Goal: Transaction & Acquisition: Purchase product/service

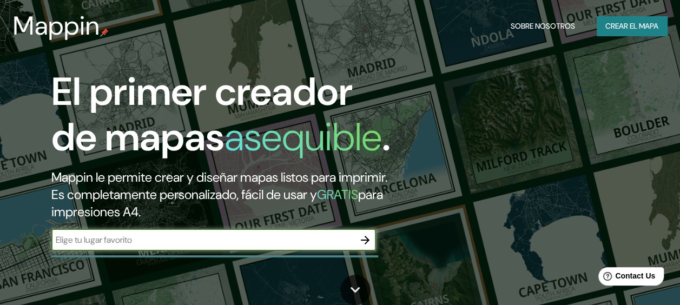
scroll to position [54, 0]
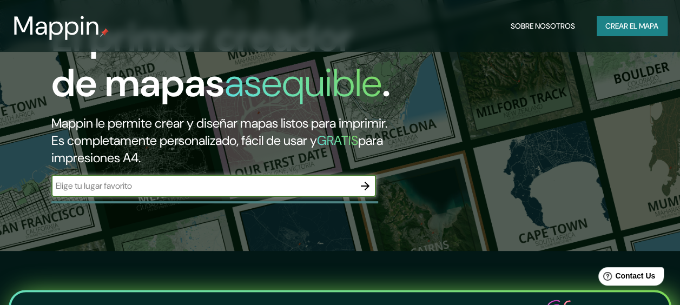
click at [637, 18] on button "Crear el mapa" at bounding box center [631, 26] width 70 height 20
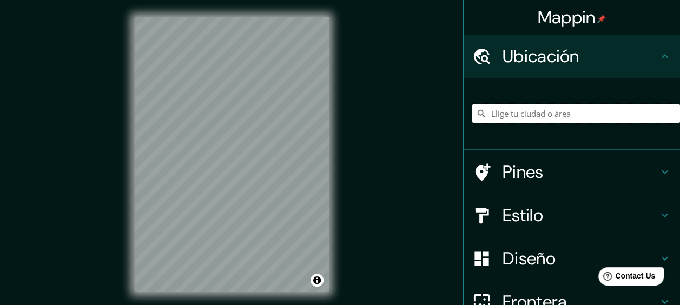
click at [525, 111] on input "Elige tu ciudad o área" at bounding box center [576, 113] width 208 height 19
paste input "[PERSON_NAME]"
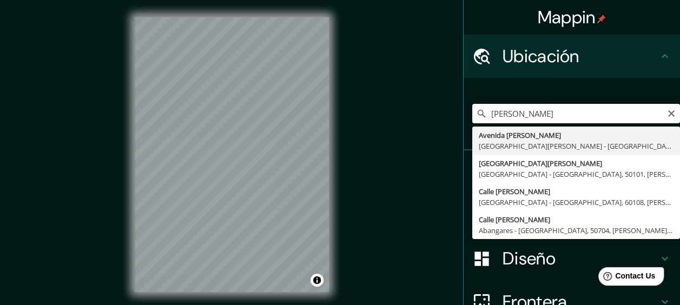
click at [486, 111] on input "[PERSON_NAME]" at bounding box center [576, 113] width 208 height 19
click at [631, 114] on input "Escuela [PERSON_NAME]" at bounding box center [576, 113] width 208 height 19
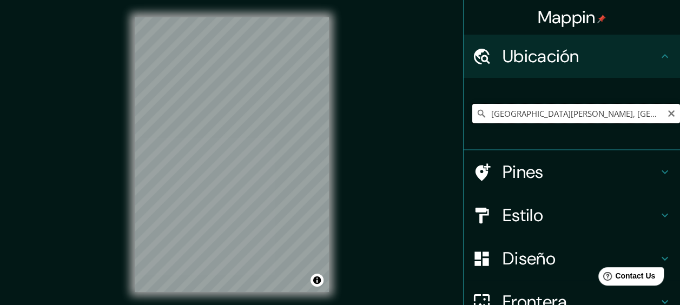
click at [517, 108] on input "[GEOGRAPHIC_DATA][PERSON_NAME], [GEOGRAPHIC_DATA][PERSON_NAME] - [GEOGRAPHIC_DA…" at bounding box center [576, 113] width 208 height 19
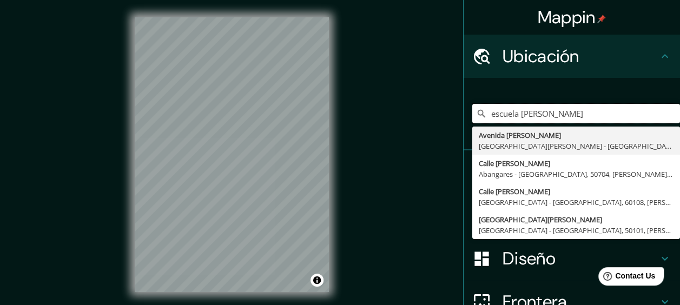
type input "escuela [PERSON_NAME]"
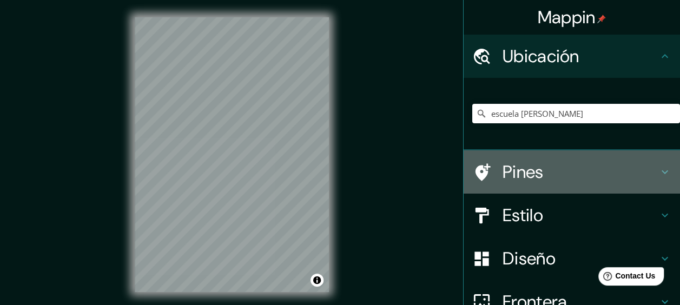
drag, startPoint x: 535, startPoint y: 158, endPoint x: 531, endPoint y: 164, distance: 7.3
click at [535, 160] on div "Pines" at bounding box center [571, 171] width 216 height 43
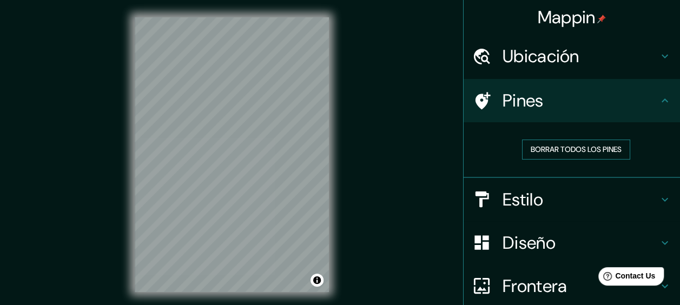
click at [566, 153] on font "Borrar todos los pines" at bounding box center [575, 150] width 91 height 14
click at [658, 99] on icon at bounding box center [664, 100] width 13 height 13
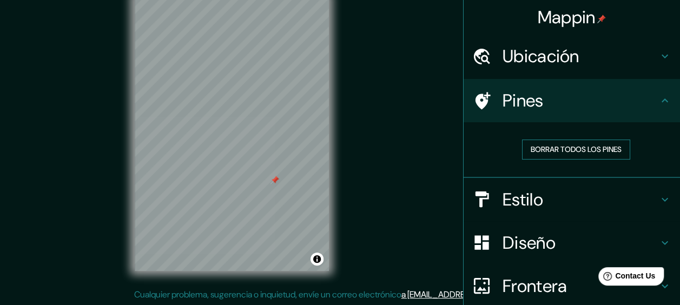
click at [583, 147] on font "Borrar todos los pines" at bounding box center [575, 150] width 91 height 14
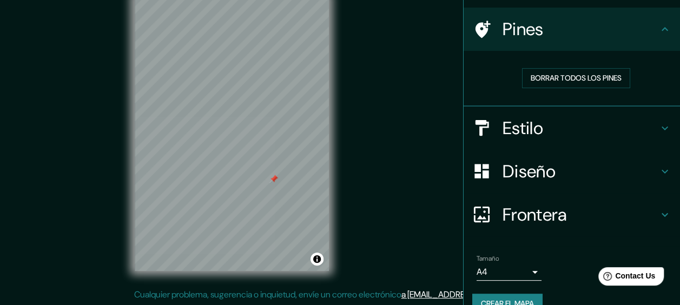
scroll to position [92, 0]
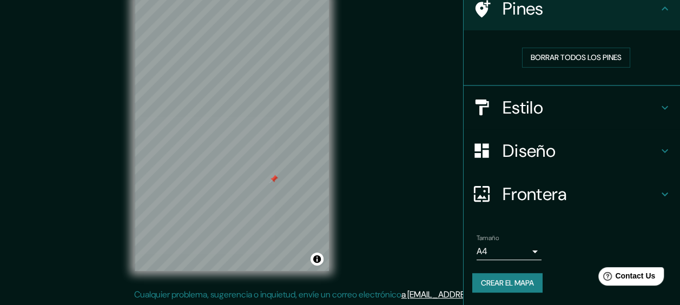
click at [550, 112] on h4 "Estilo" at bounding box center [580, 108] width 156 height 22
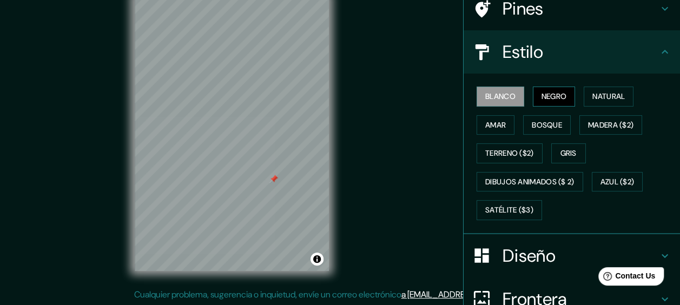
click at [557, 93] on font "Negro" at bounding box center [553, 97] width 25 height 14
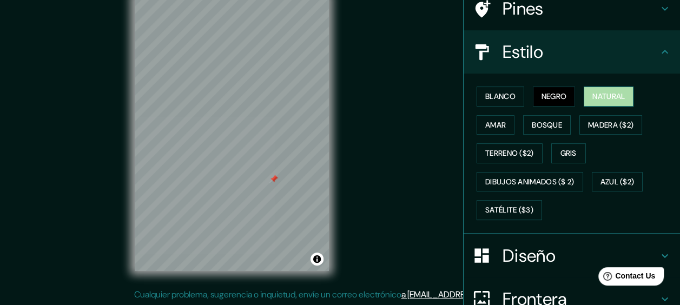
click at [608, 92] on font "Natural" at bounding box center [608, 97] width 32 height 14
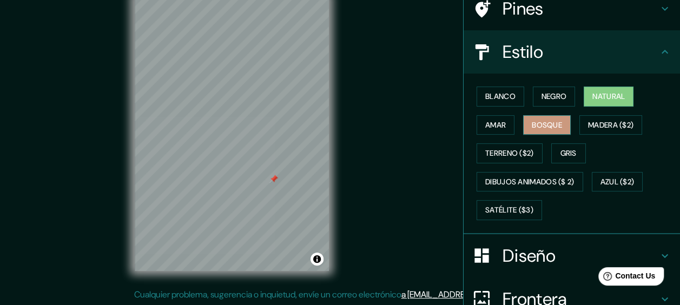
click at [535, 126] on font "Bosque" at bounding box center [546, 125] width 30 height 14
click at [494, 122] on font "Amar" at bounding box center [495, 125] width 21 height 14
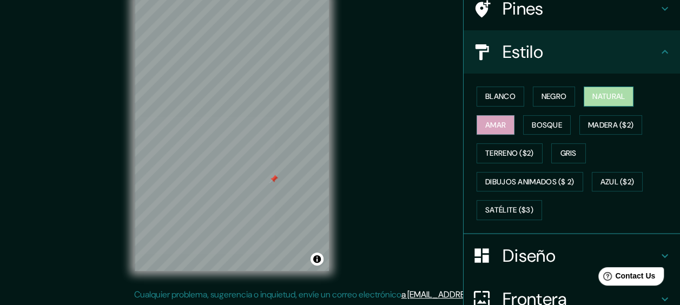
click at [596, 89] on button "Natural" at bounding box center [608, 97] width 50 height 20
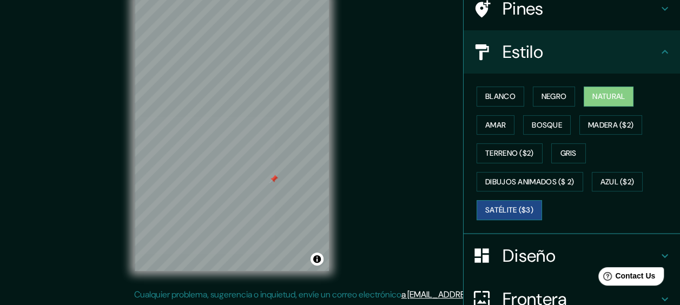
click at [505, 203] on font "Satélite ($3)" at bounding box center [509, 210] width 48 height 14
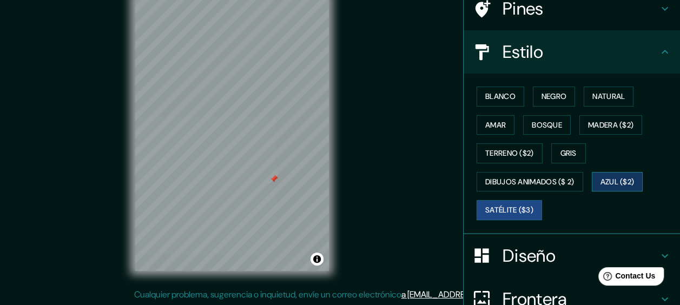
click at [602, 177] on font "Azul ($2)" at bounding box center [617, 182] width 34 height 14
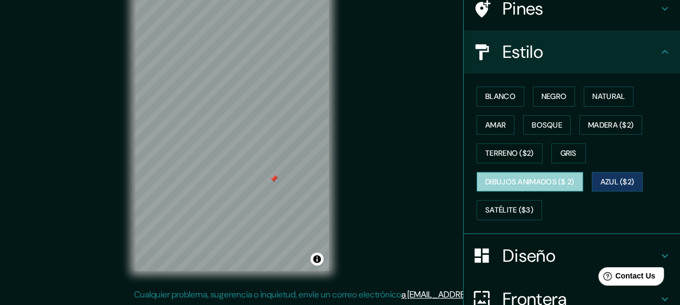
click at [570, 176] on font "Dibujos animados ($ 2)" at bounding box center [529, 182] width 89 height 14
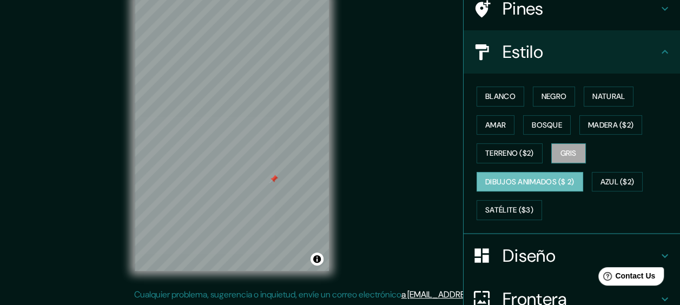
click at [560, 152] on font "Gris" at bounding box center [568, 154] width 16 height 14
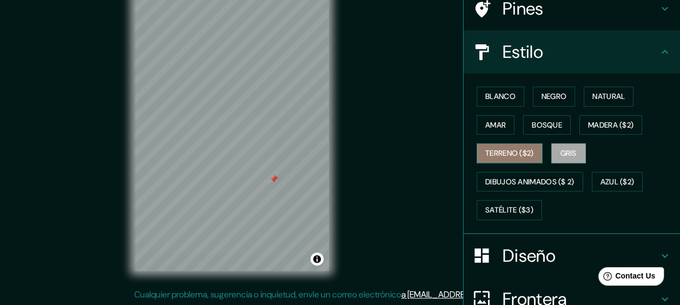
click at [508, 148] on font "Terreno ($2)" at bounding box center [509, 154] width 49 height 14
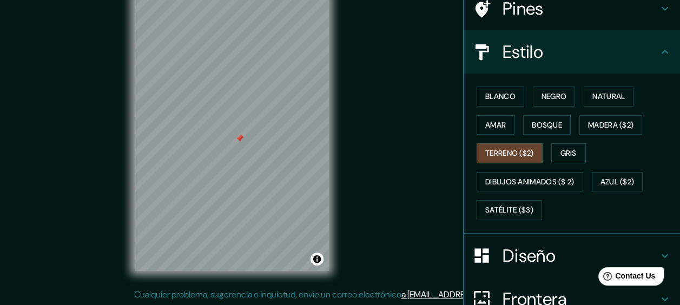
click at [582, 85] on div "Blanco Negro Natural [PERSON_NAME] ($2) Terreno ($2) Gris Dibujos animados ($ 2…" at bounding box center [576, 153] width 208 height 142
click at [592, 97] on font "Natural" at bounding box center [608, 97] width 32 height 14
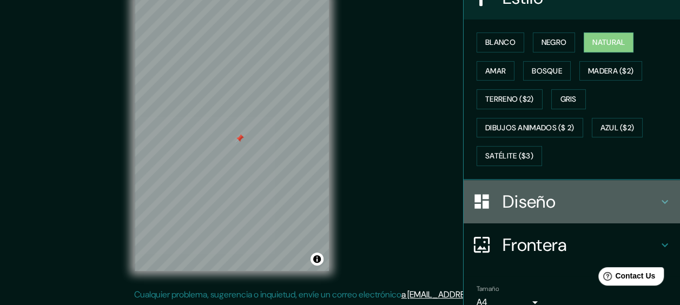
drag, startPoint x: 570, startPoint y: 185, endPoint x: 570, endPoint y: 191, distance: 5.9
click at [570, 190] on div "Diseño" at bounding box center [571, 201] width 216 height 43
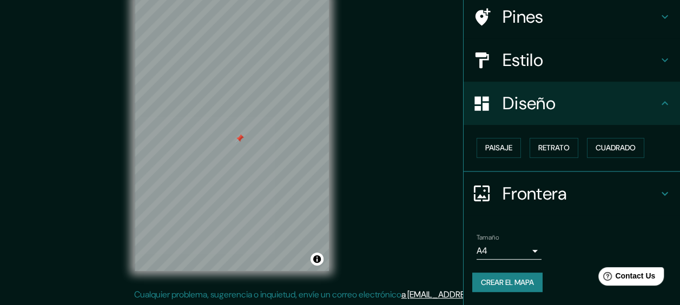
scroll to position [83, 0]
click at [485, 147] on font "Paisaje" at bounding box center [498, 149] width 27 height 14
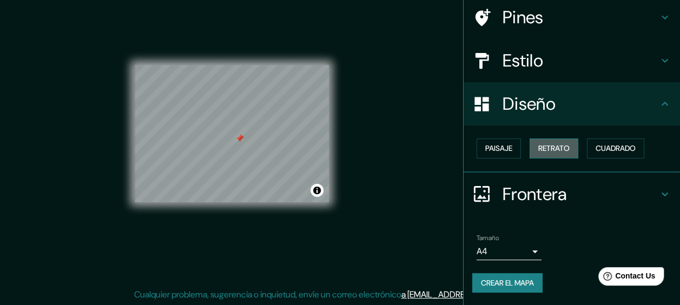
click at [565, 146] on button "Retrato" at bounding box center [553, 148] width 49 height 20
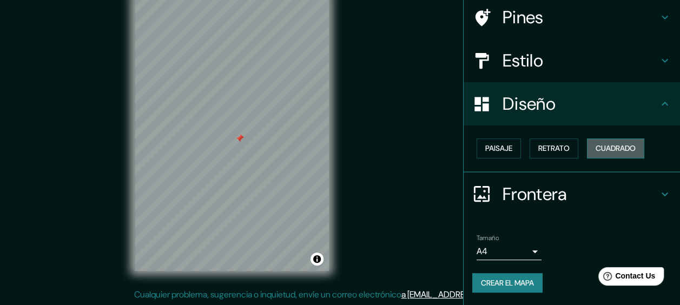
click at [624, 153] on font "Cuadrado" at bounding box center [615, 149] width 40 height 14
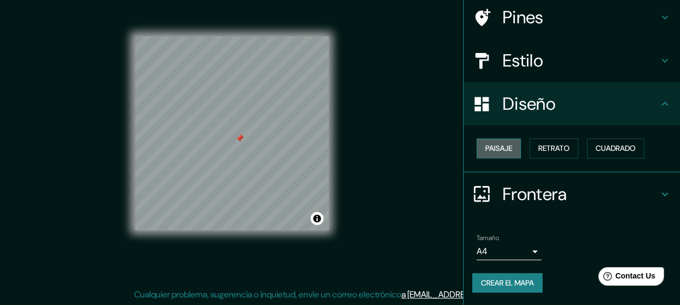
click at [485, 145] on font "Paisaje" at bounding box center [498, 149] width 27 height 14
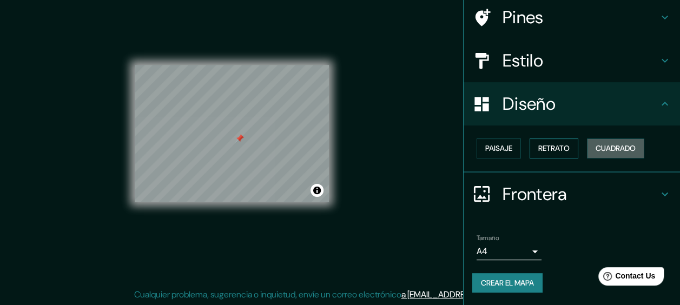
drag, startPoint x: 621, startPoint y: 138, endPoint x: 541, endPoint y: 146, distance: 80.4
click at [621, 139] on button "Cuadrado" at bounding box center [615, 148] width 57 height 20
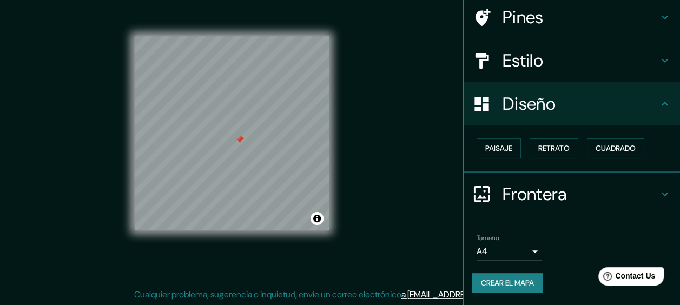
drag, startPoint x: 608, startPoint y: 89, endPoint x: 604, endPoint y: 93, distance: 5.7
click at [605, 93] on div "Diseño" at bounding box center [571, 103] width 216 height 43
click at [658, 107] on icon at bounding box center [664, 103] width 13 height 13
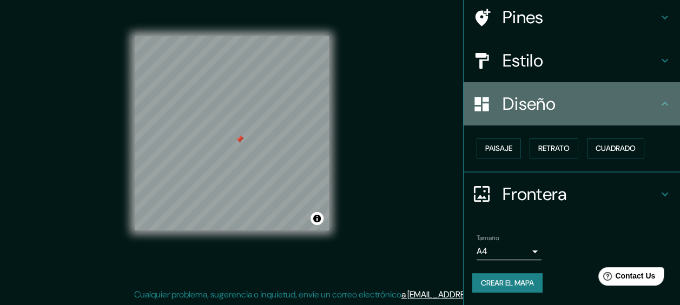
click at [663, 105] on div "Diseño" at bounding box center [571, 103] width 216 height 43
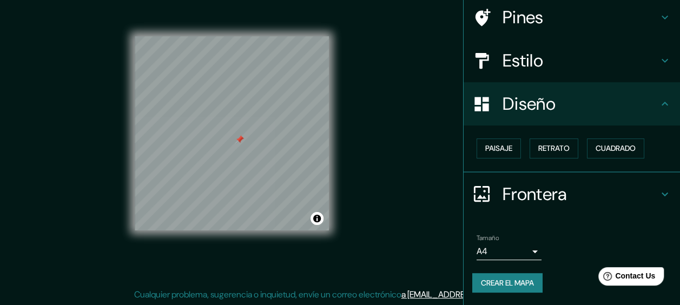
click at [670, 182] on div "Frontera" at bounding box center [571, 193] width 216 height 43
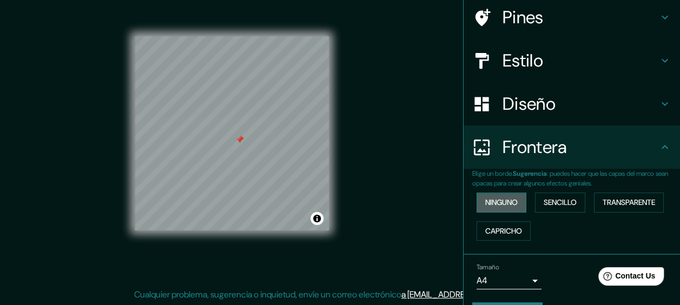
click at [491, 200] on font "Ninguno" at bounding box center [501, 203] width 32 height 14
click at [550, 201] on font "Sencillo" at bounding box center [559, 203] width 33 height 14
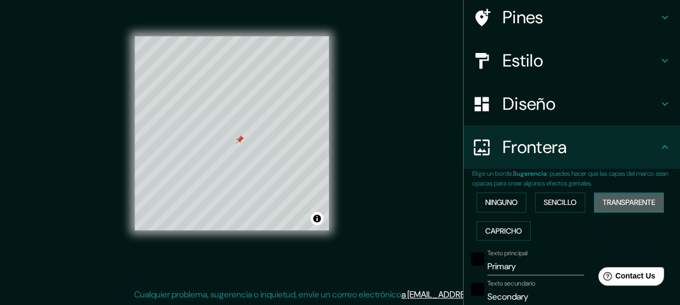
click at [614, 208] on font "Transparente" at bounding box center [628, 203] width 52 height 14
click at [518, 230] on button "Capricho" at bounding box center [503, 231] width 54 height 20
click at [514, 200] on button "Ninguno" at bounding box center [501, 202] width 50 height 20
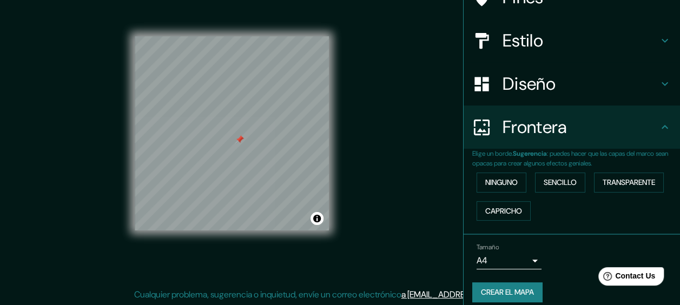
scroll to position [112, 0]
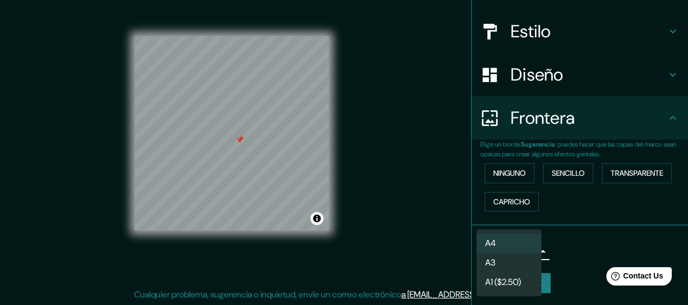
click at [530, 252] on body "Mappin Ubicación escuela [PERSON_NAME] [GEOGRAPHIC_DATA][PERSON_NAME][PERSON_NA…" at bounding box center [344, 131] width 688 height 305
click at [578, 244] on div at bounding box center [344, 152] width 688 height 305
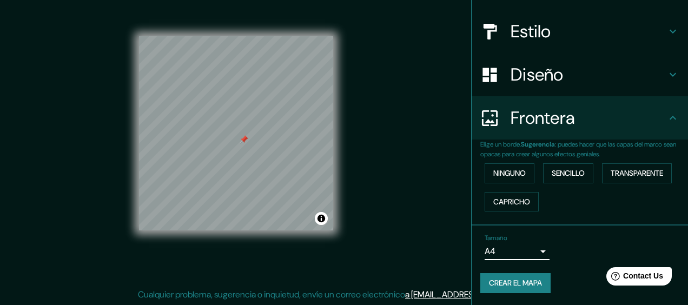
click at [520, 255] on body "Mappin Ubicación escuela [PERSON_NAME] [GEOGRAPHIC_DATA][PERSON_NAME][PERSON_NA…" at bounding box center [344, 131] width 688 height 305
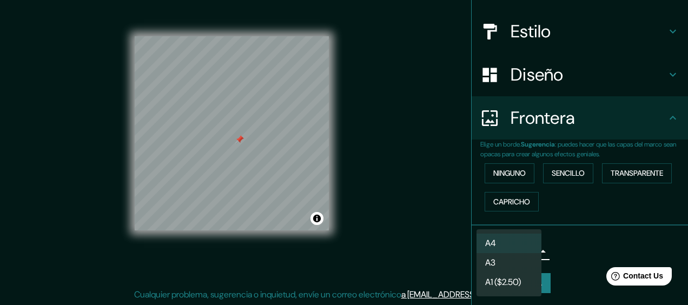
click at [511, 262] on li "A3" at bounding box center [508, 262] width 65 height 19
click at [520, 251] on body "Mappin Ubicación escuela [PERSON_NAME] [GEOGRAPHIC_DATA][PERSON_NAME][PERSON_NA…" at bounding box center [344, 131] width 688 height 305
click at [523, 242] on li "A4" at bounding box center [508, 243] width 65 height 19
type input "single"
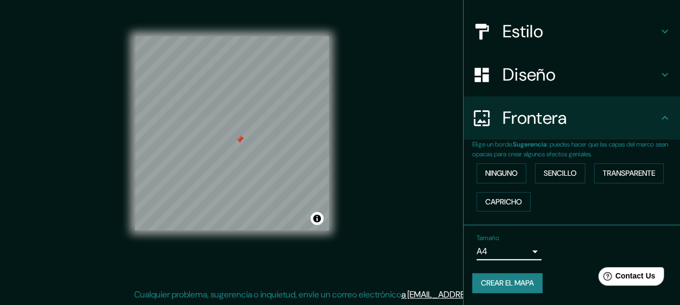
click at [566, 244] on div "Tamaño A4 single" at bounding box center [571, 247] width 199 height 35
click at [504, 283] on font "Crear el mapa" at bounding box center [507, 283] width 53 height 14
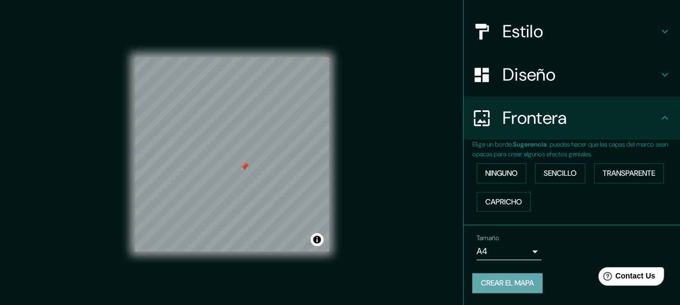
click at [504, 290] on button "Crear el mapa" at bounding box center [507, 283] width 70 height 20
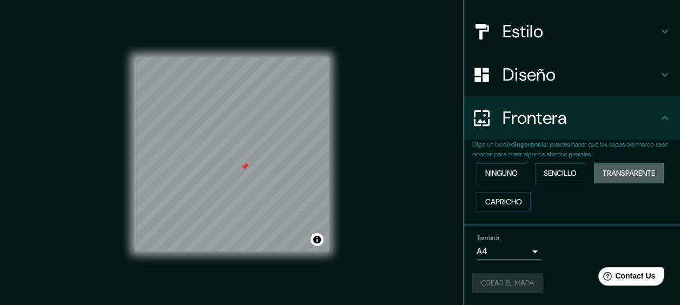
click at [617, 177] on font "Transparente" at bounding box center [628, 174] width 52 height 14
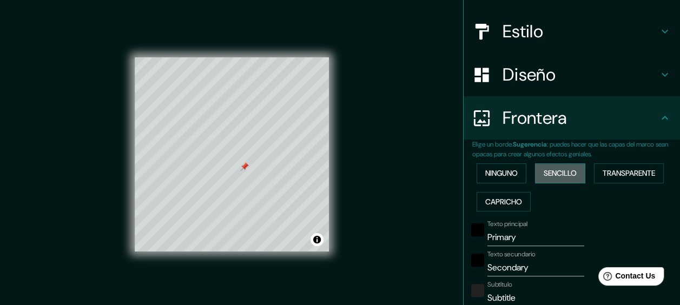
click at [567, 175] on font "Sencillo" at bounding box center [559, 174] width 33 height 14
click at [504, 187] on div "Ninguno Sencillo Transparente Capricho" at bounding box center [576, 187] width 208 height 57
click at [500, 173] on font "Ninguno" at bounding box center [501, 174] width 32 height 14
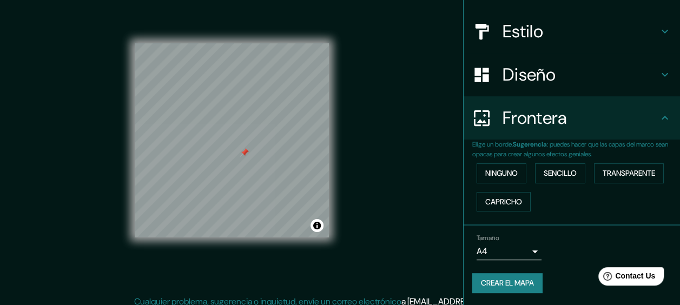
scroll to position [21, 0]
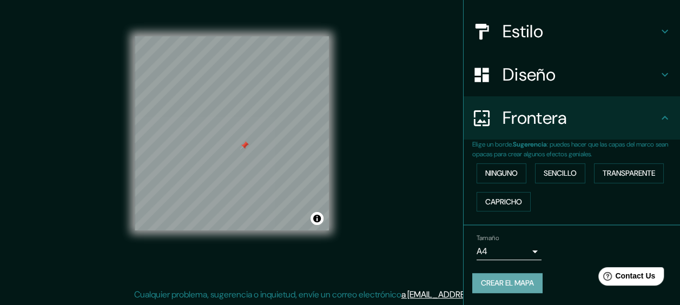
click at [500, 277] on font "Crear el mapa" at bounding box center [507, 283] width 53 height 14
click at [520, 280] on font "Crear el mapa" at bounding box center [507, 283] width 53 height 14
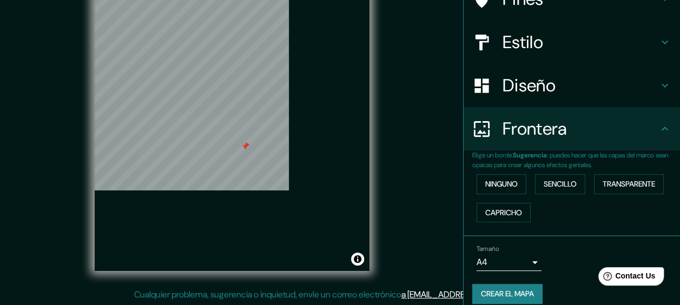
scroll to position [112, 0]
